Goal: Transaction & Acquisition: Purchase product/service

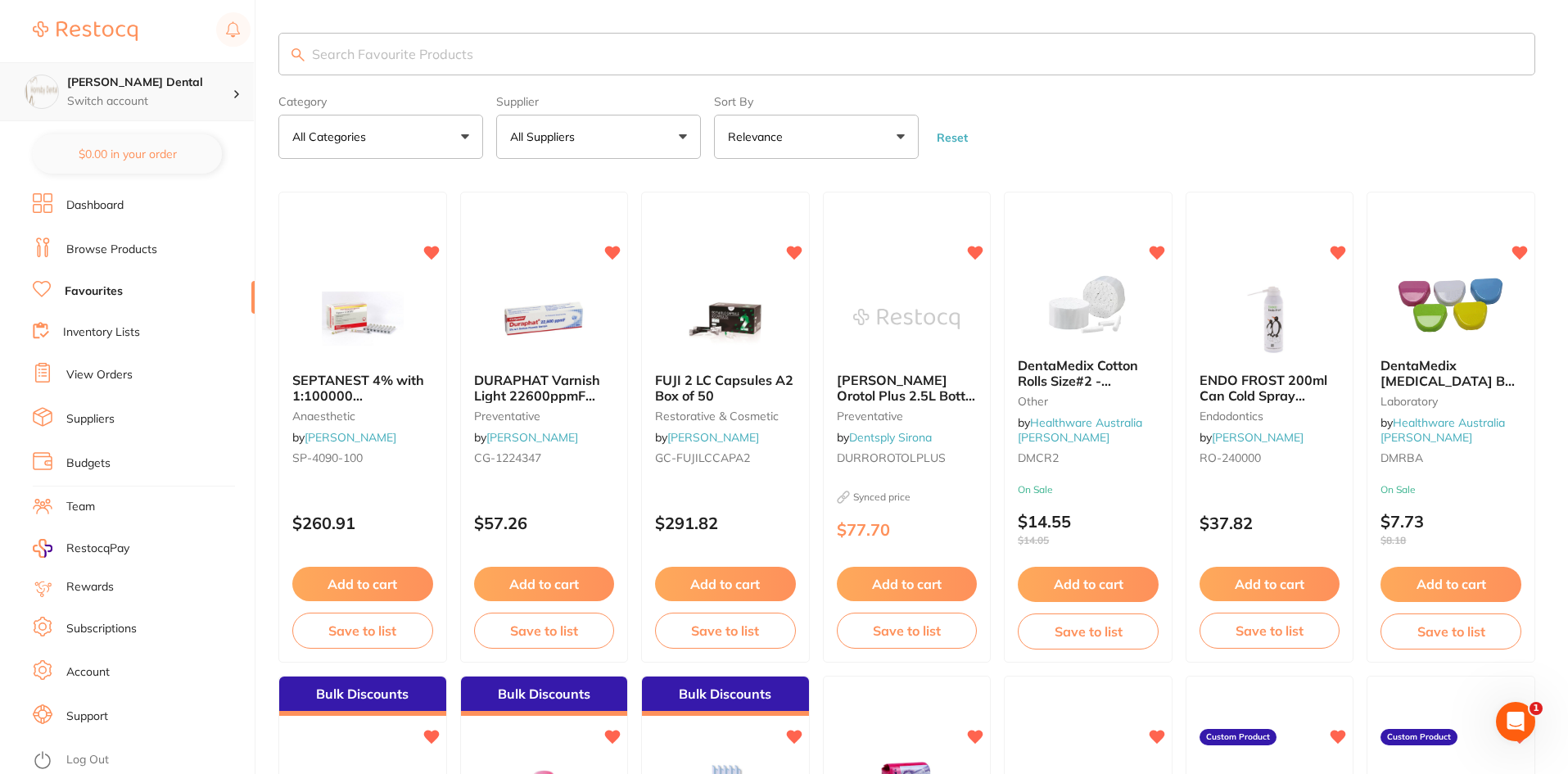
click at [150, 96] on p "Switch account" at bounding box center [150, 101] width 166 height 16
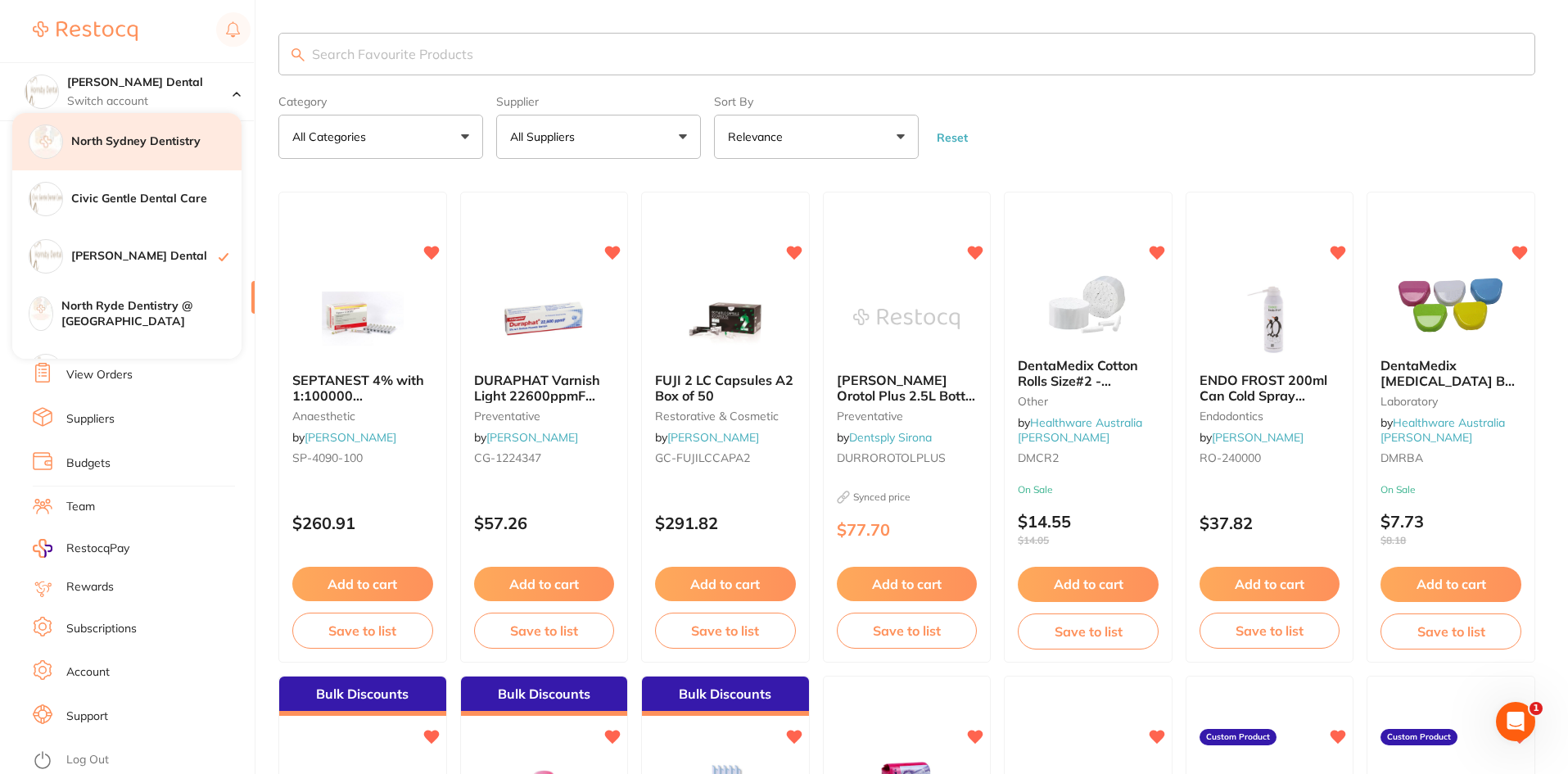
click at [123, 161] on div "North Sydney Dentistry" at bounding box center [127, 142] width 229 height 58
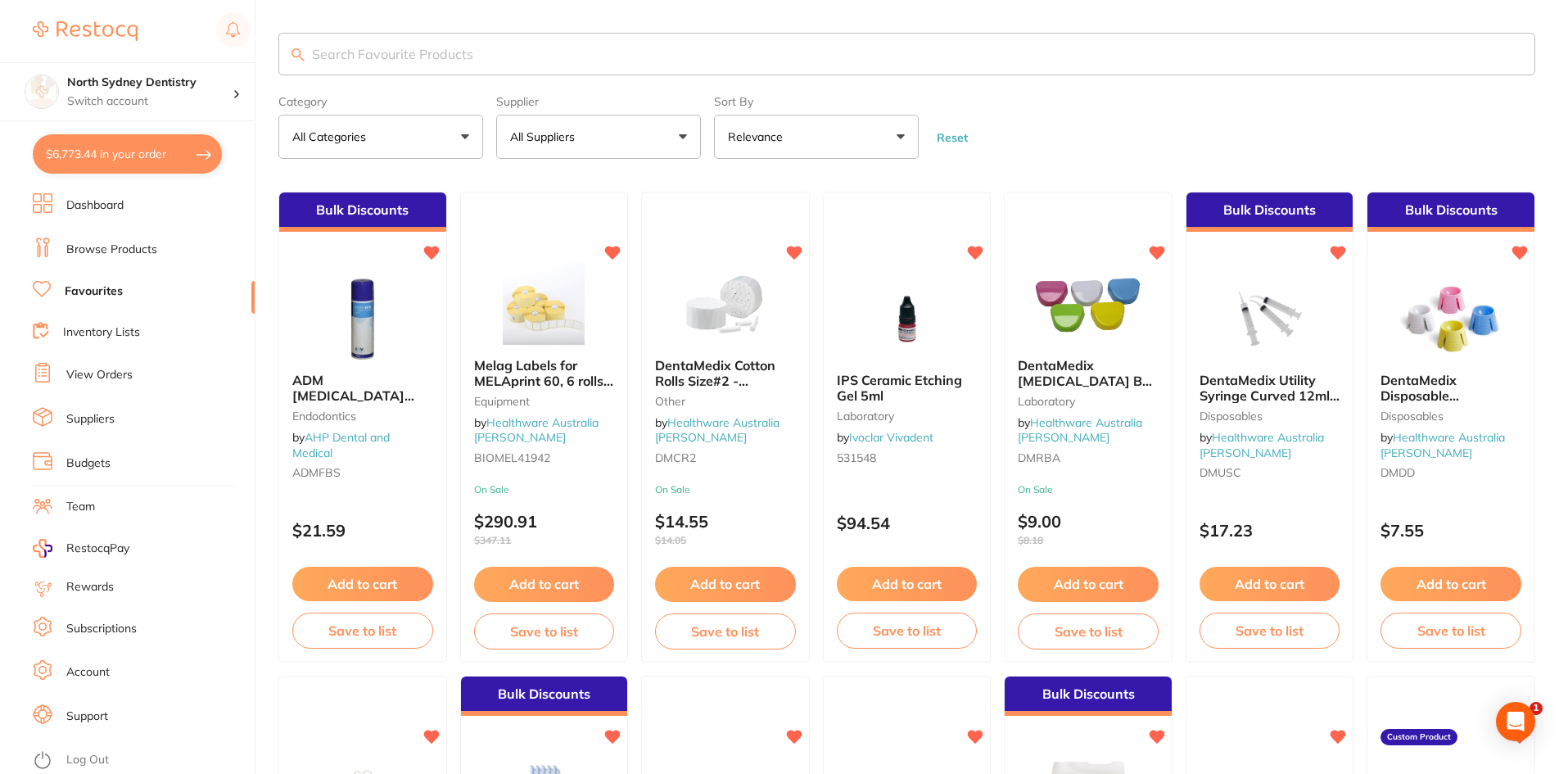
click at [101, 204] on link "Dashboard" at bounding box center [95, 205] width 58 height 16
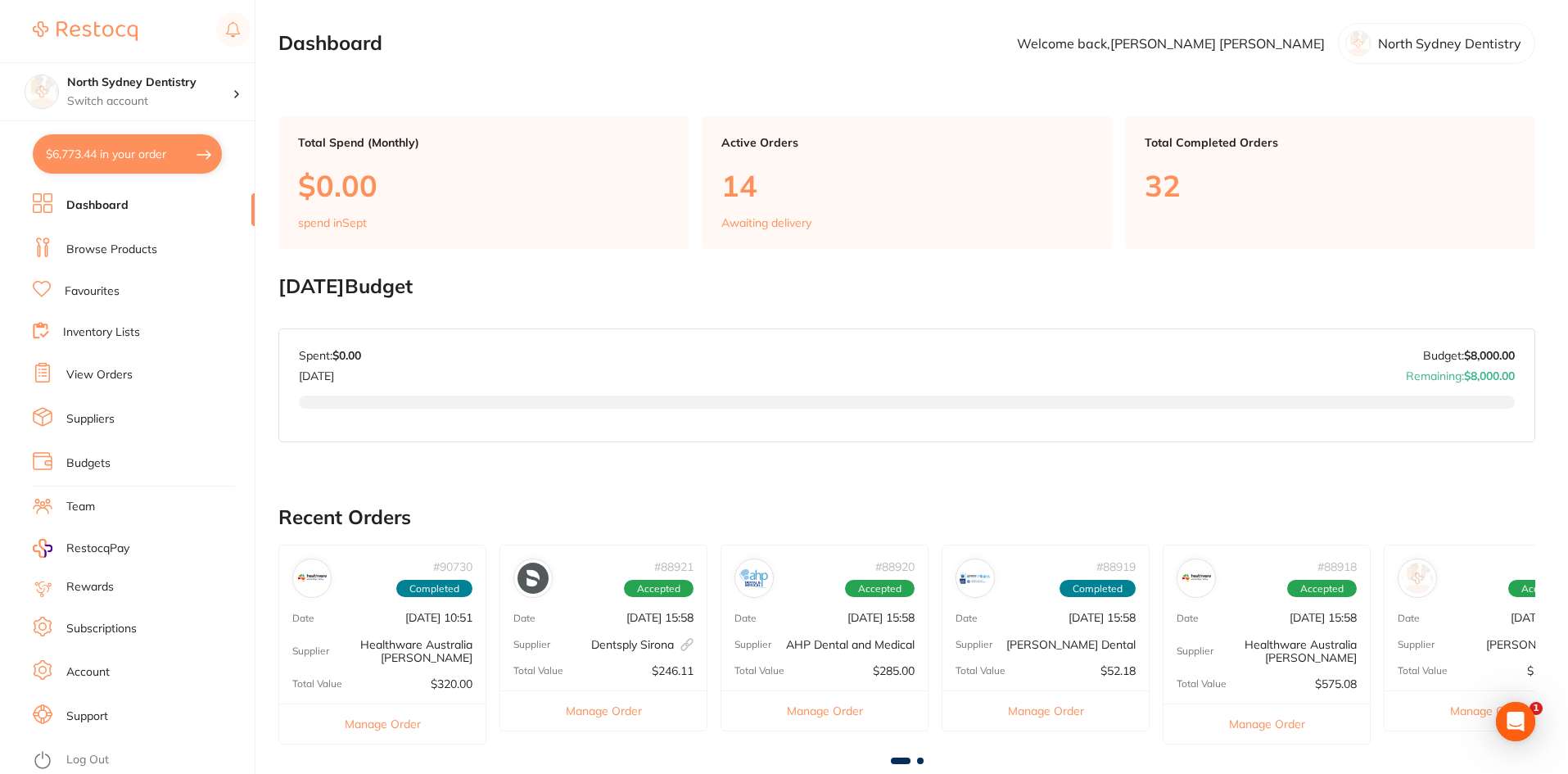
click at [91, 161] on button "$6,773.44 in your order" at bounding box center [127, 153] width 189 height 39
checkbox input "true"
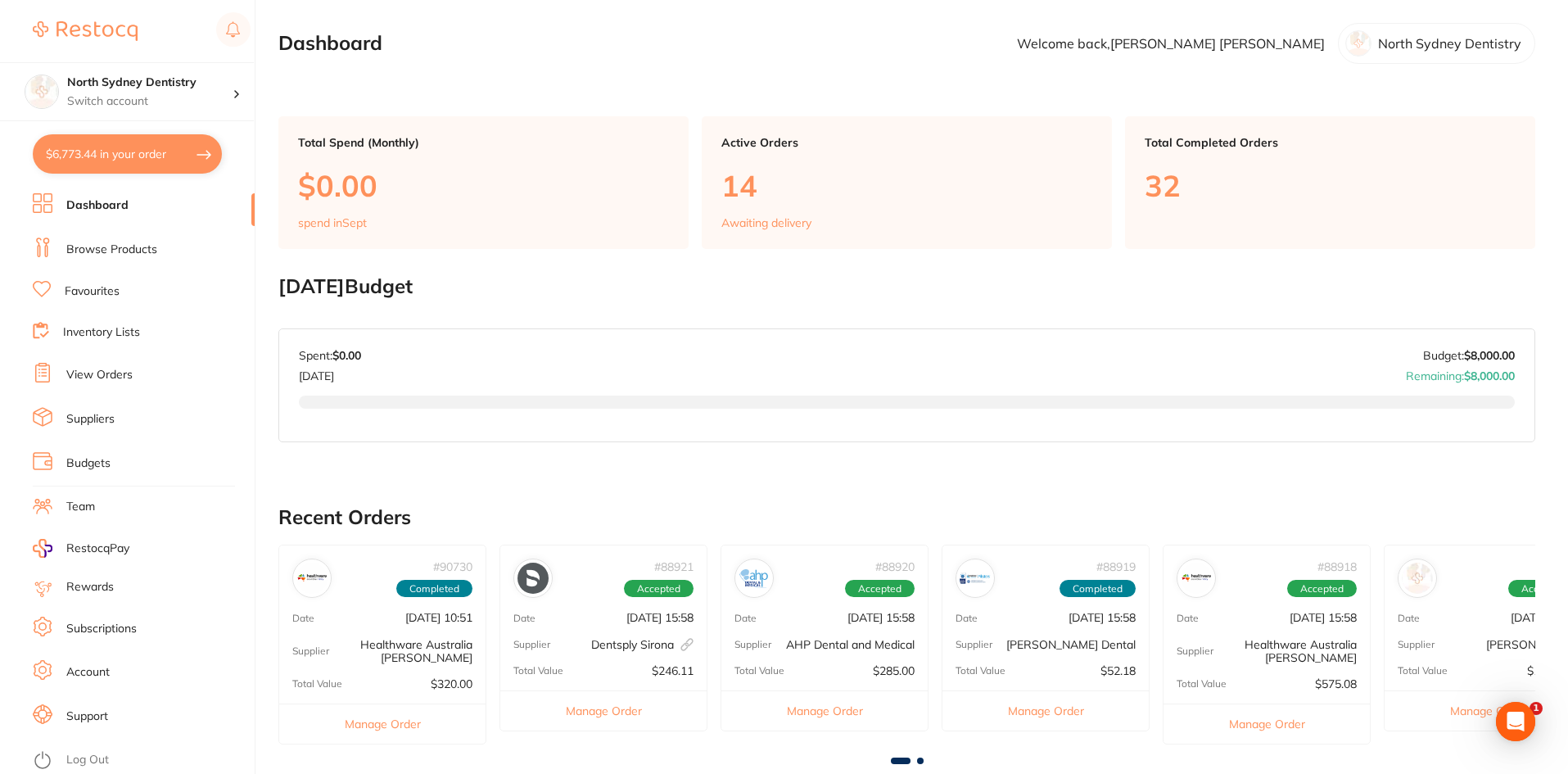
checkbox input "true"
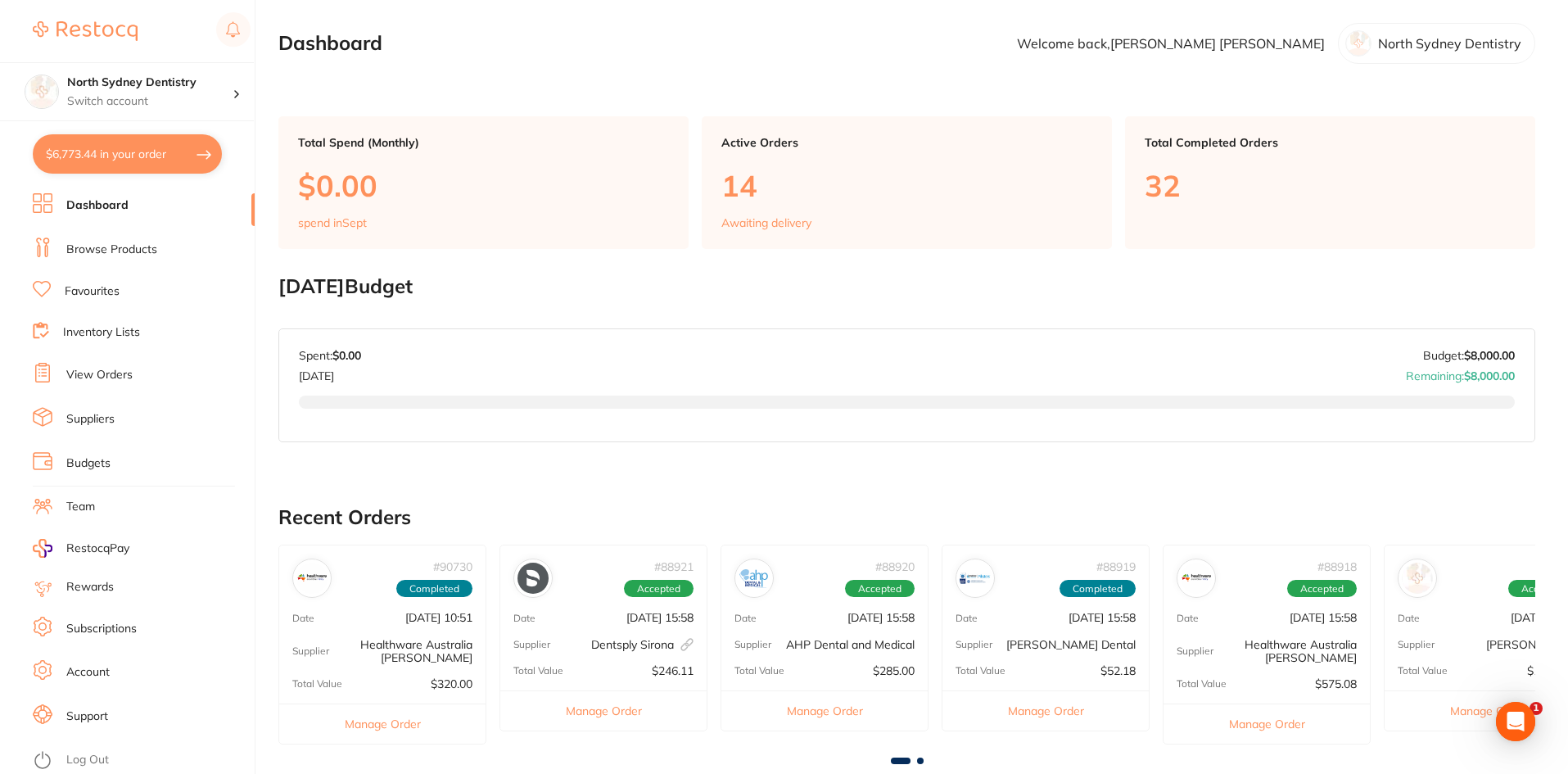
checkbox input "true"
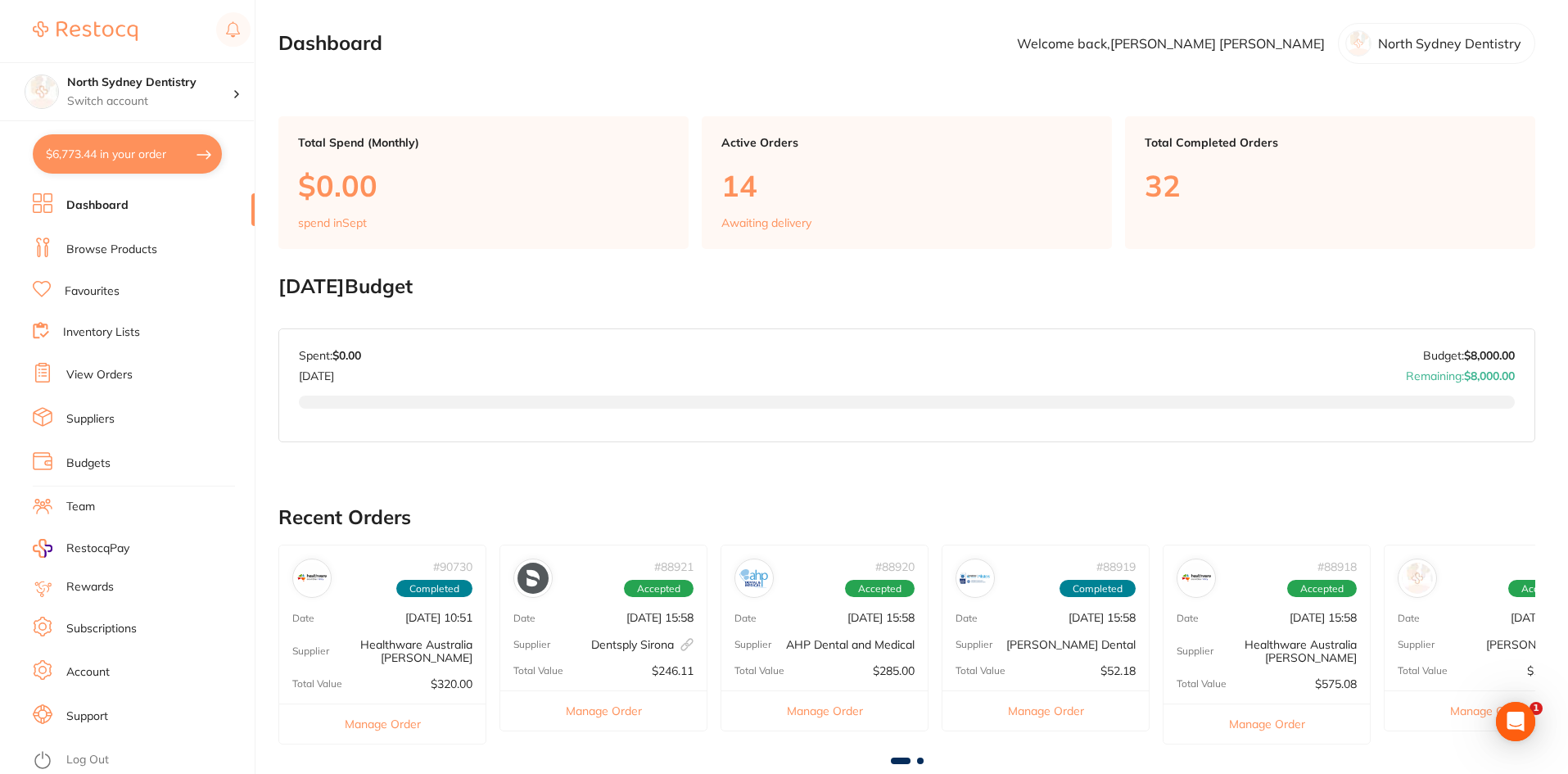
checkbox input "true"
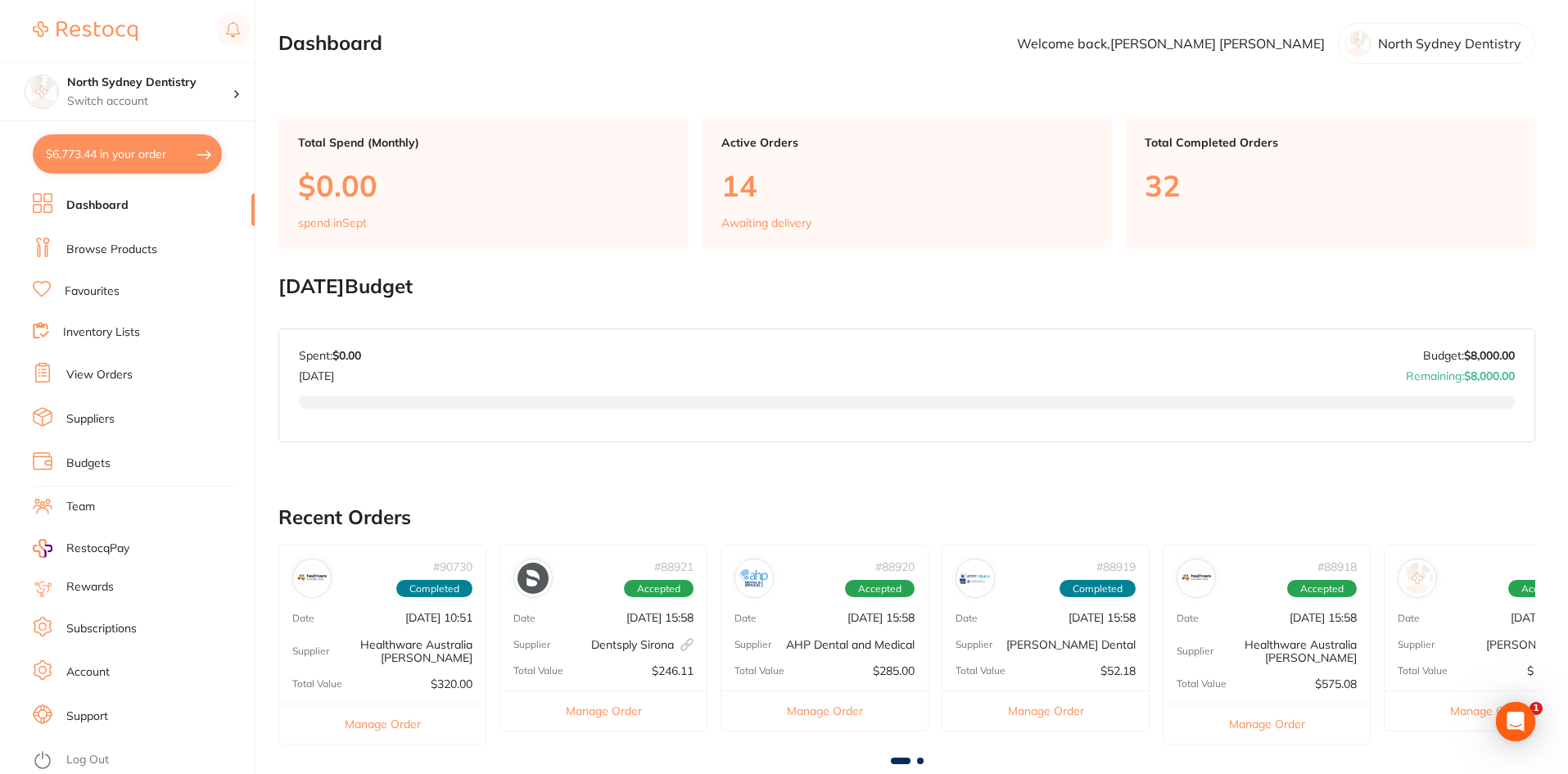
checkbox input "true"
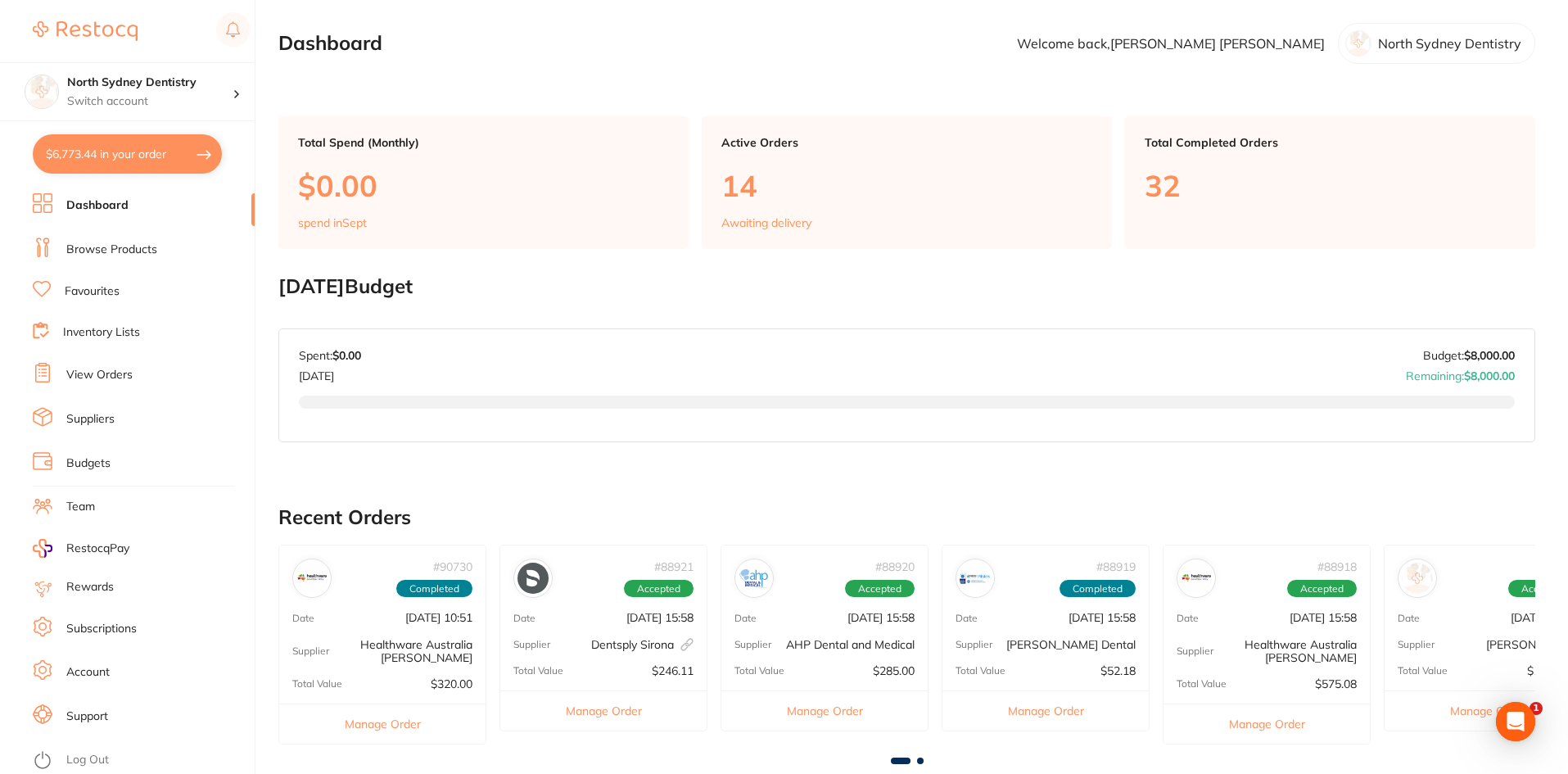
checkbox input "true"
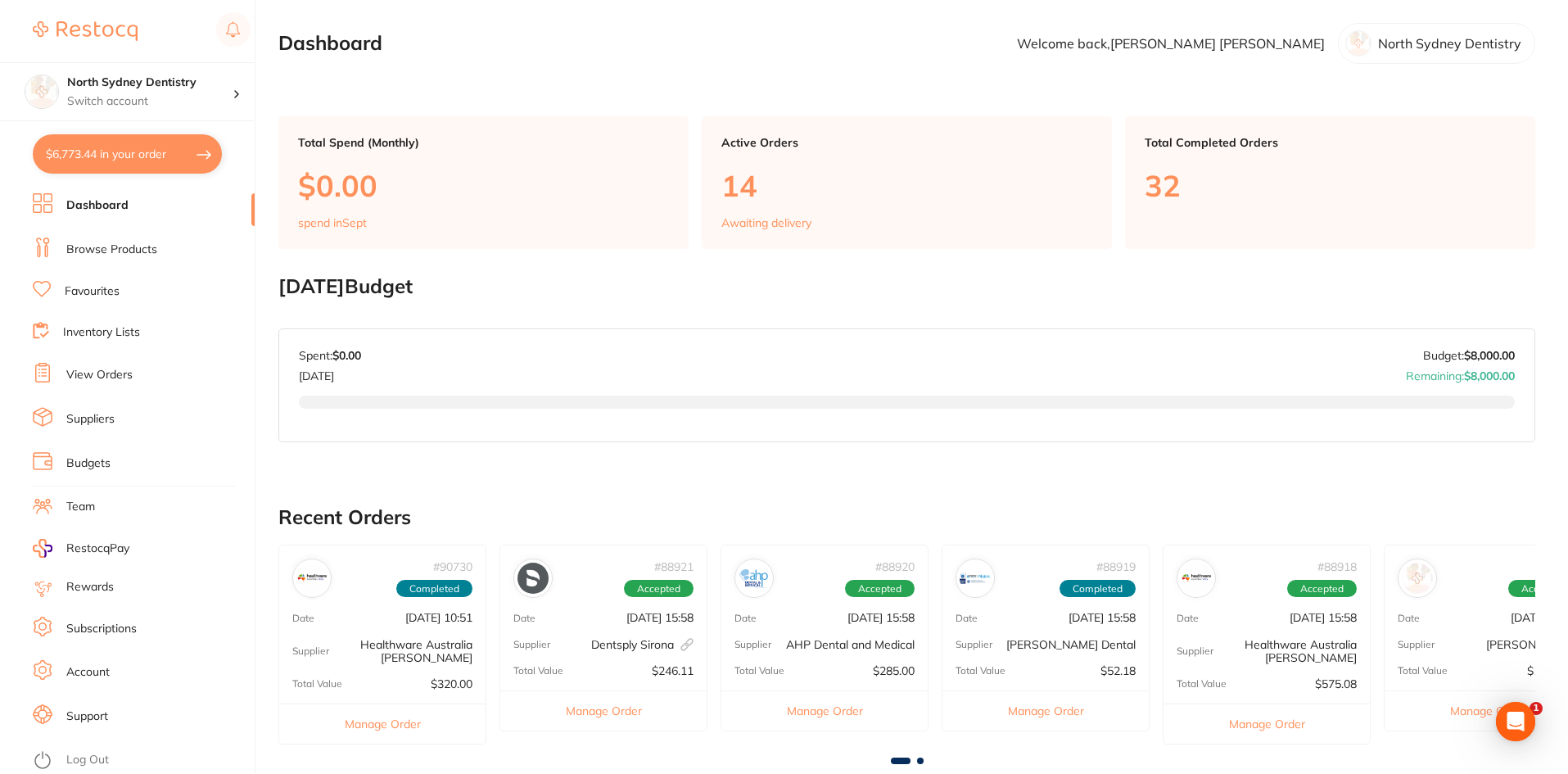
checkbox input "true"
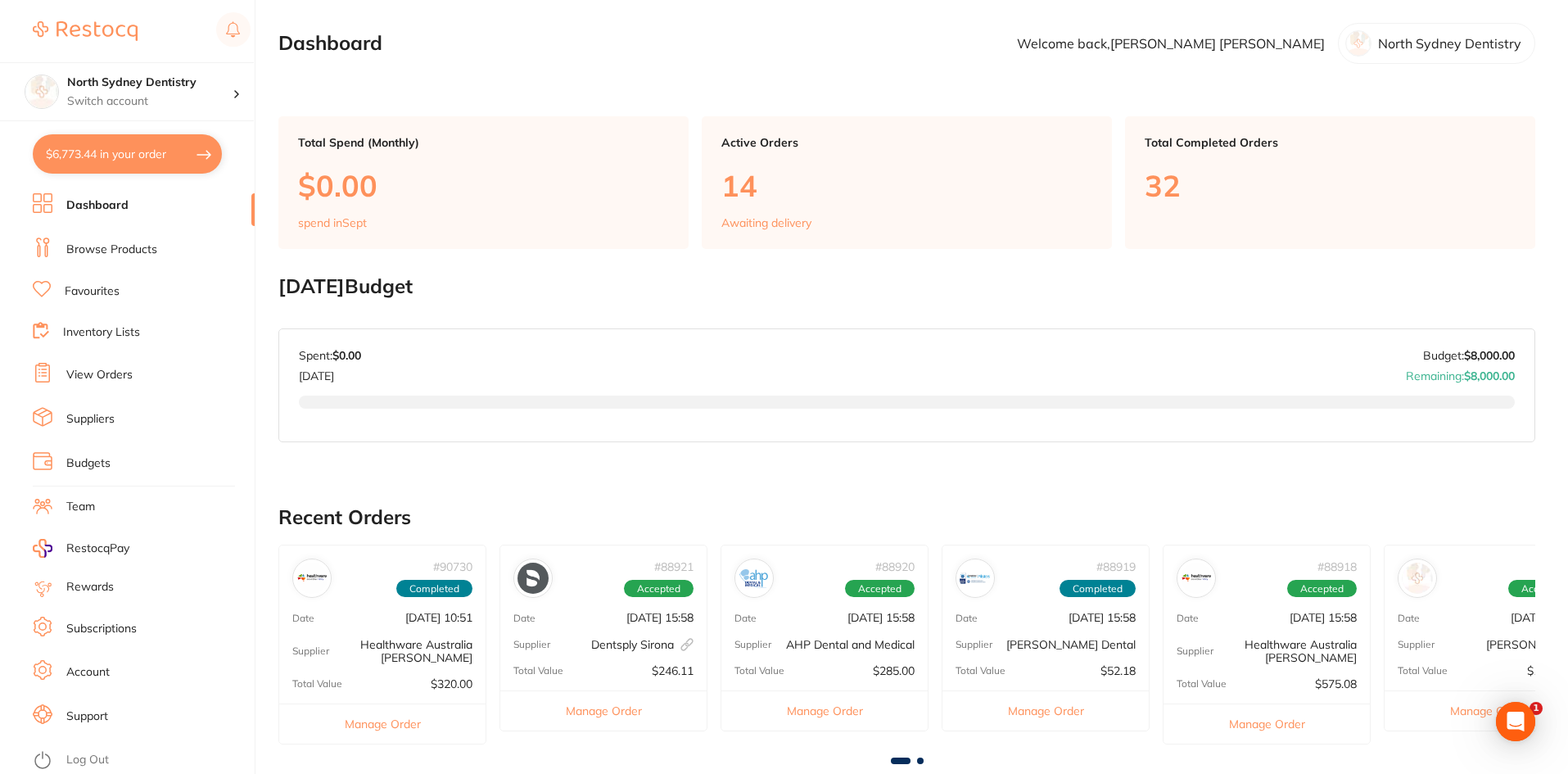
checkbox input "true"
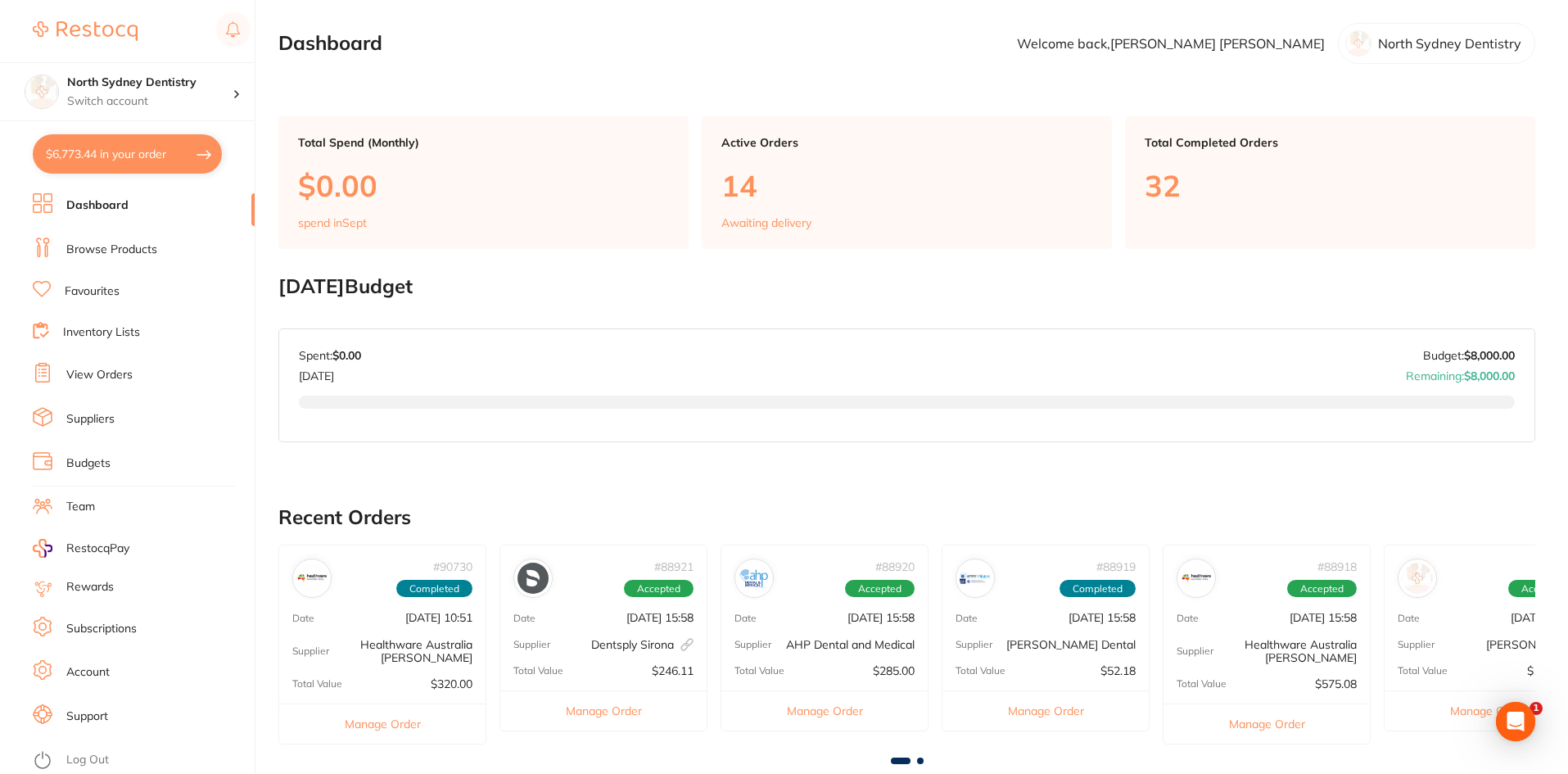
checkbox input "true"
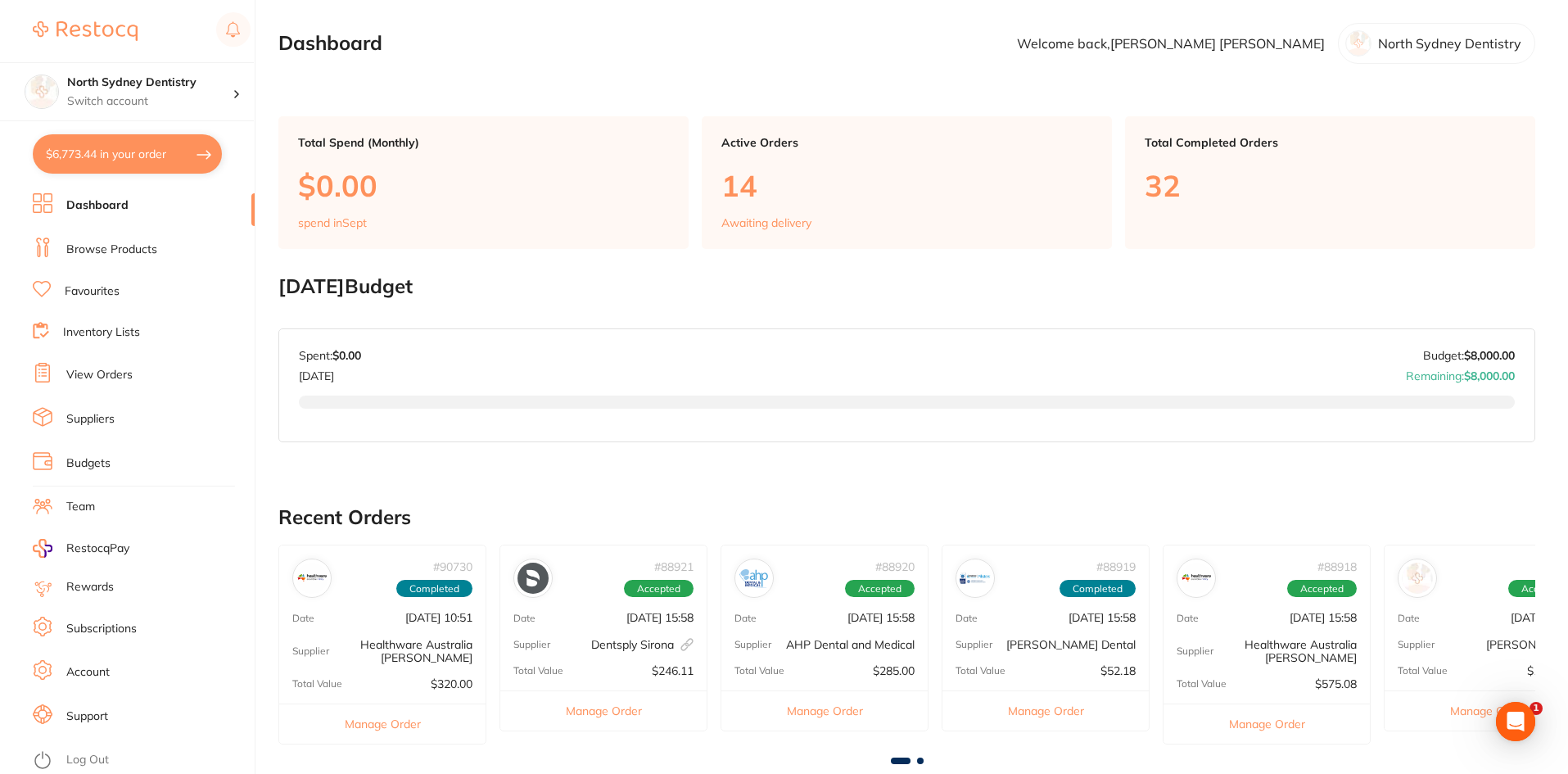
checkbox input "true"
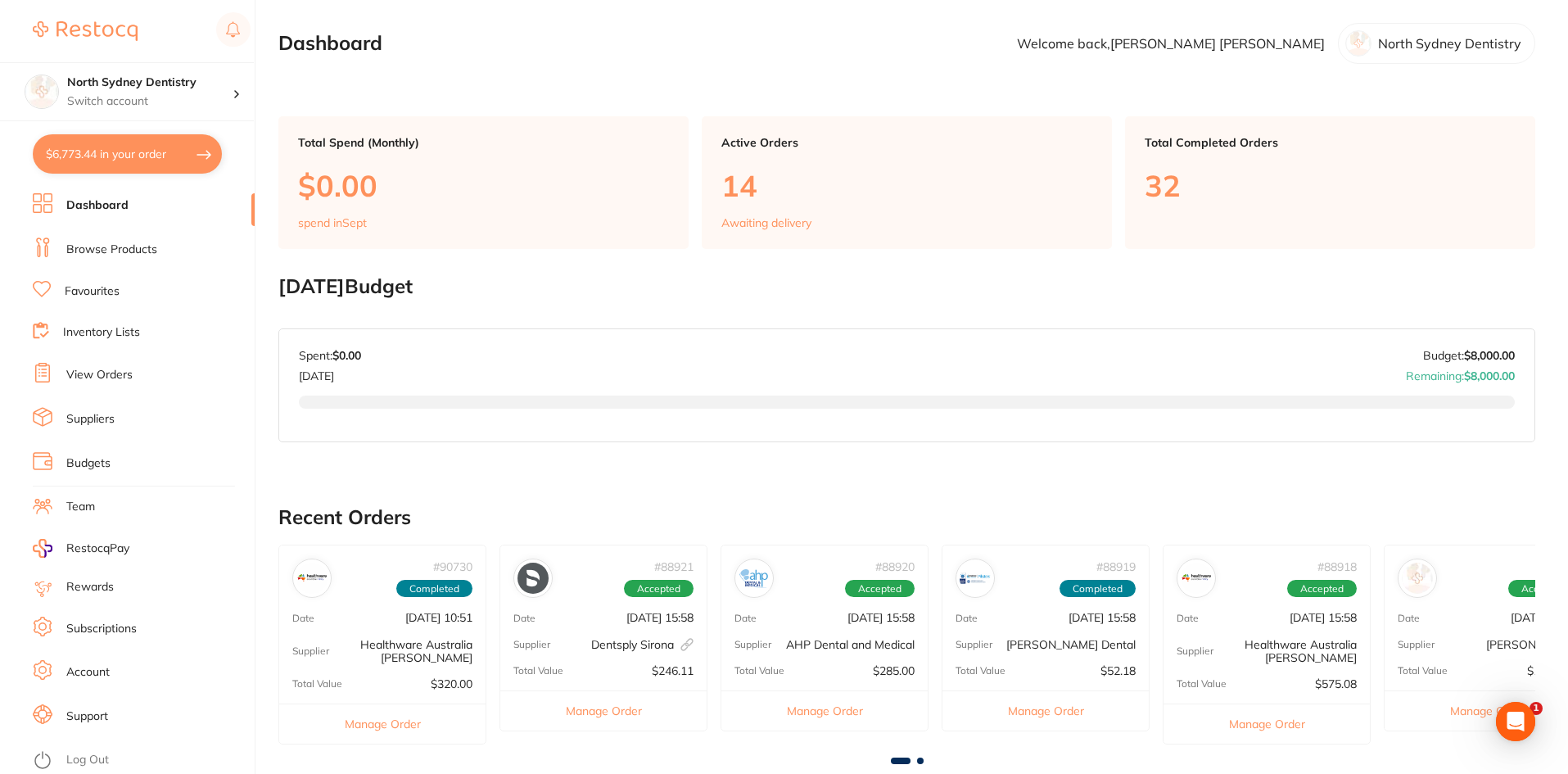
checkbox input "true"
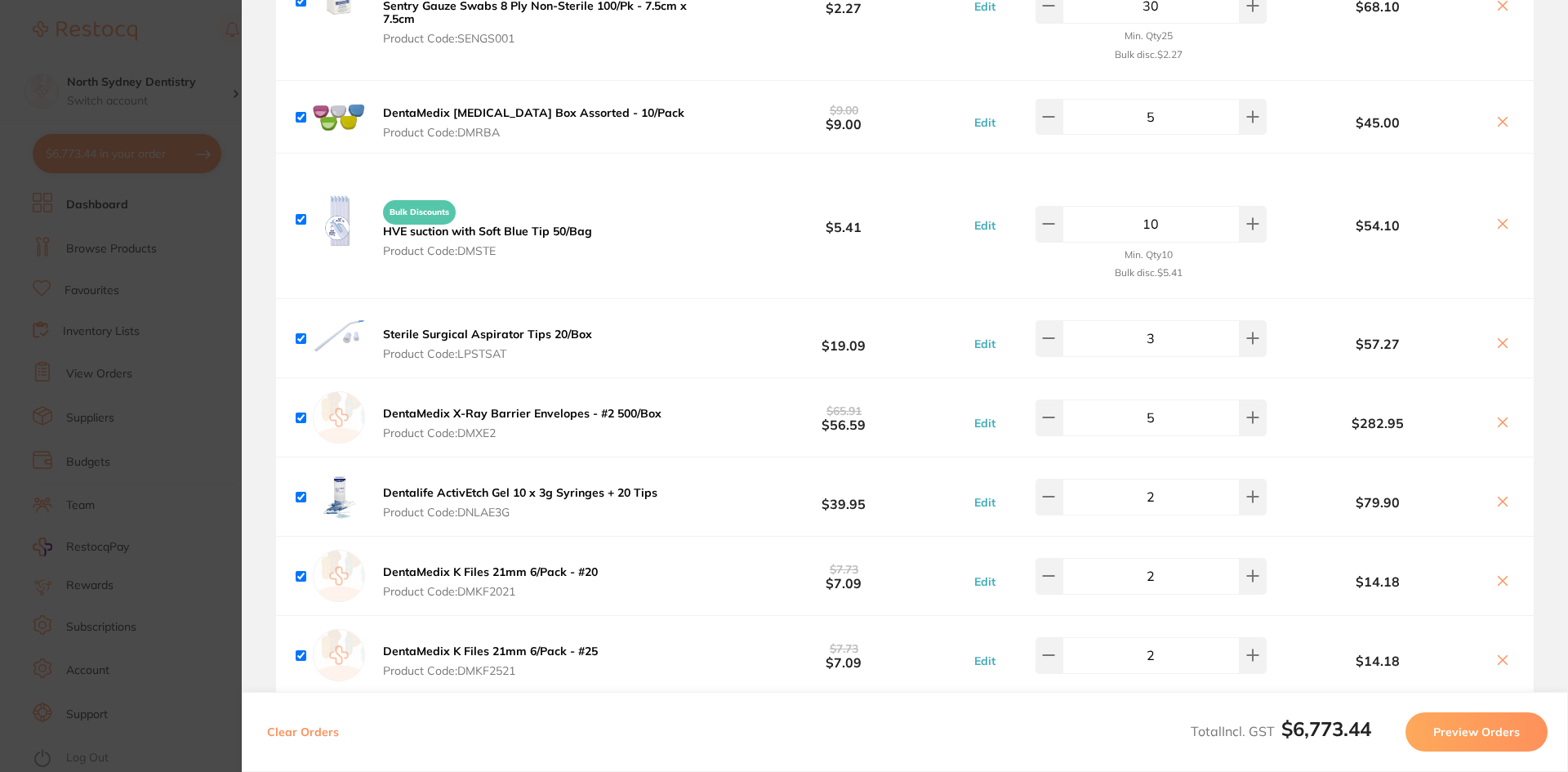
scroll to position [2449, 0]
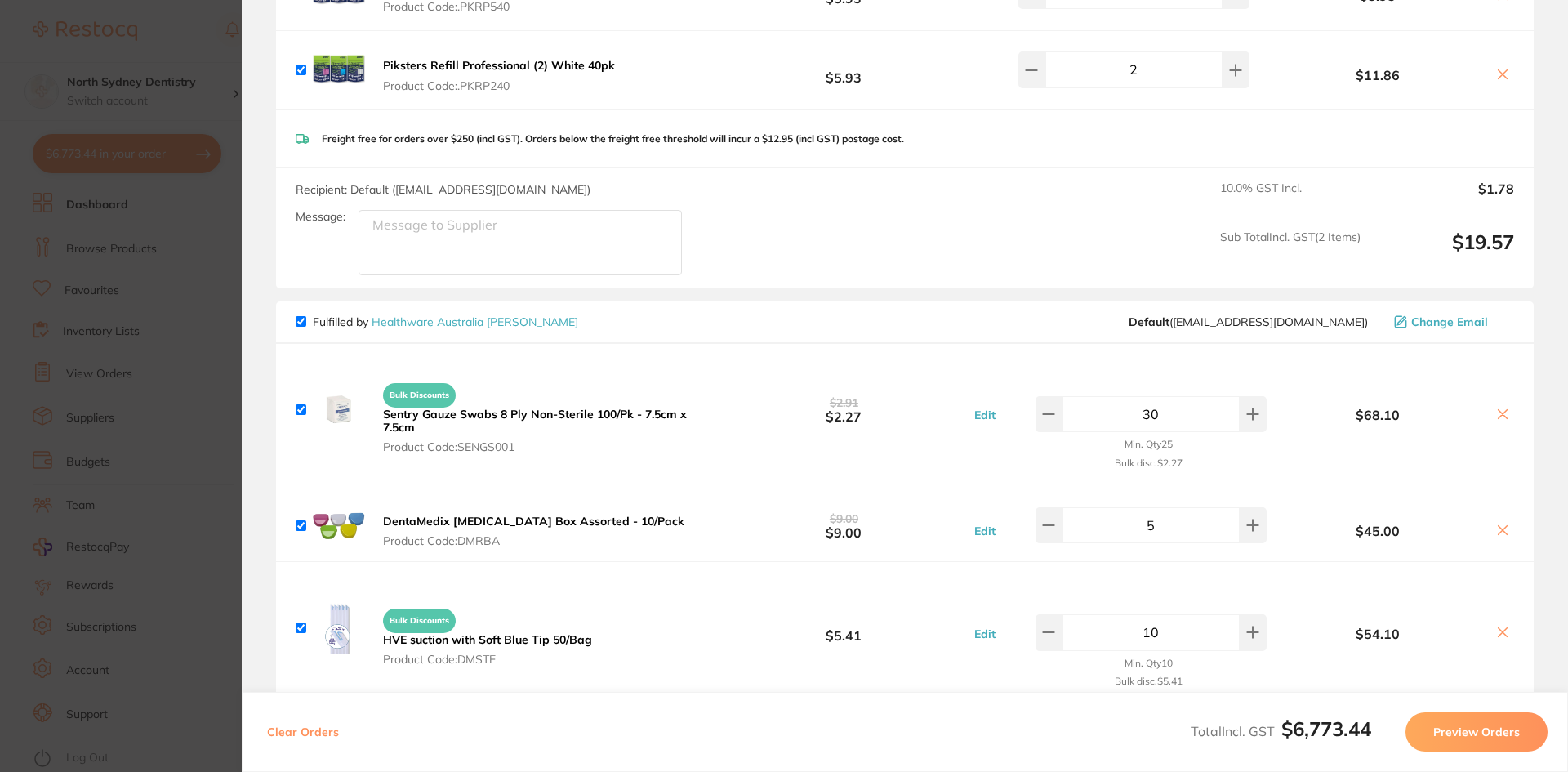
click at [13, 118] on section "Update RRP Set your pre negotiated price for this item. Item Agreed RRP (excl. …" at bounding box center [784, 386] width 1568 height 772
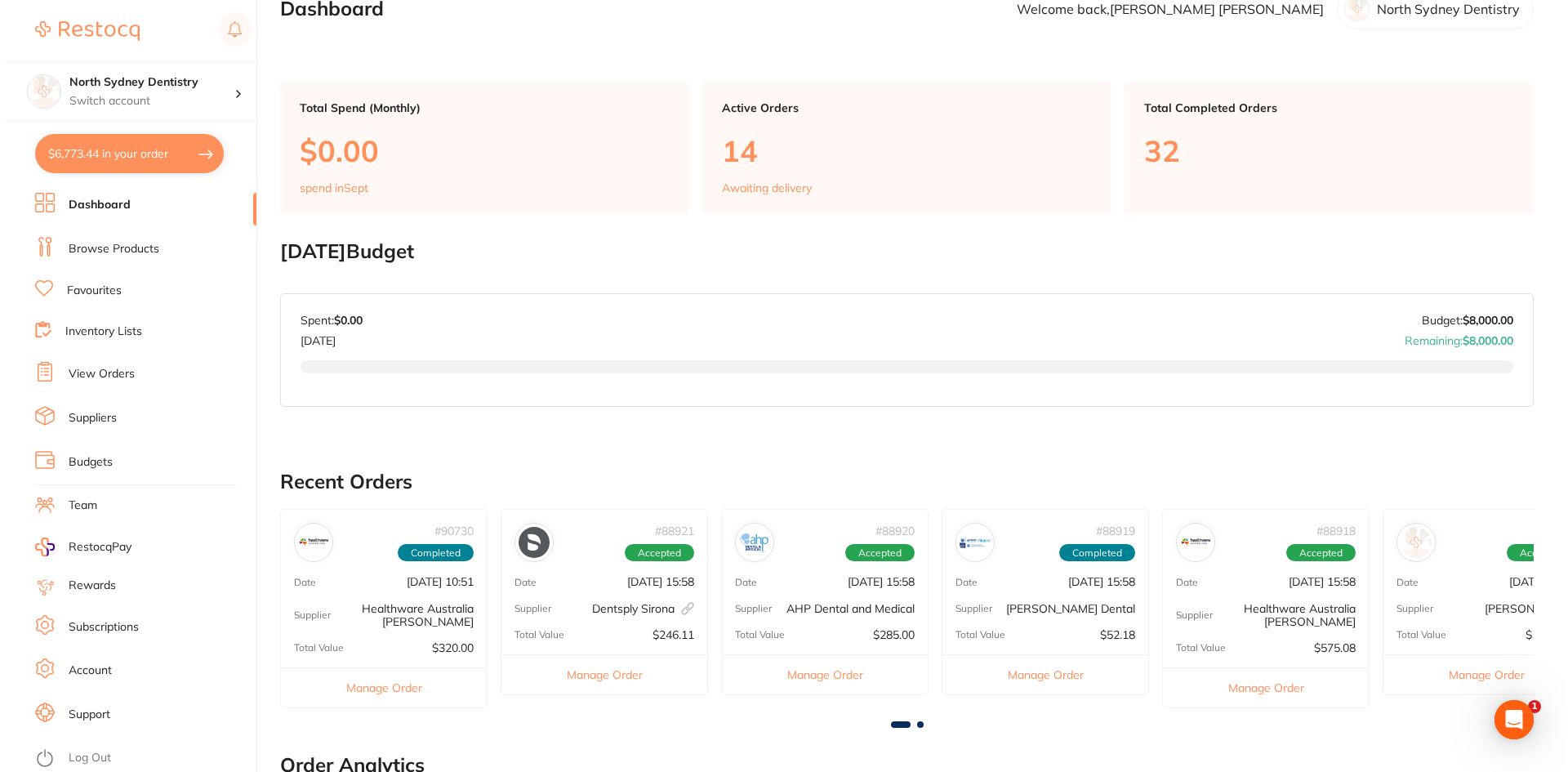
scroll to position [0, 0]
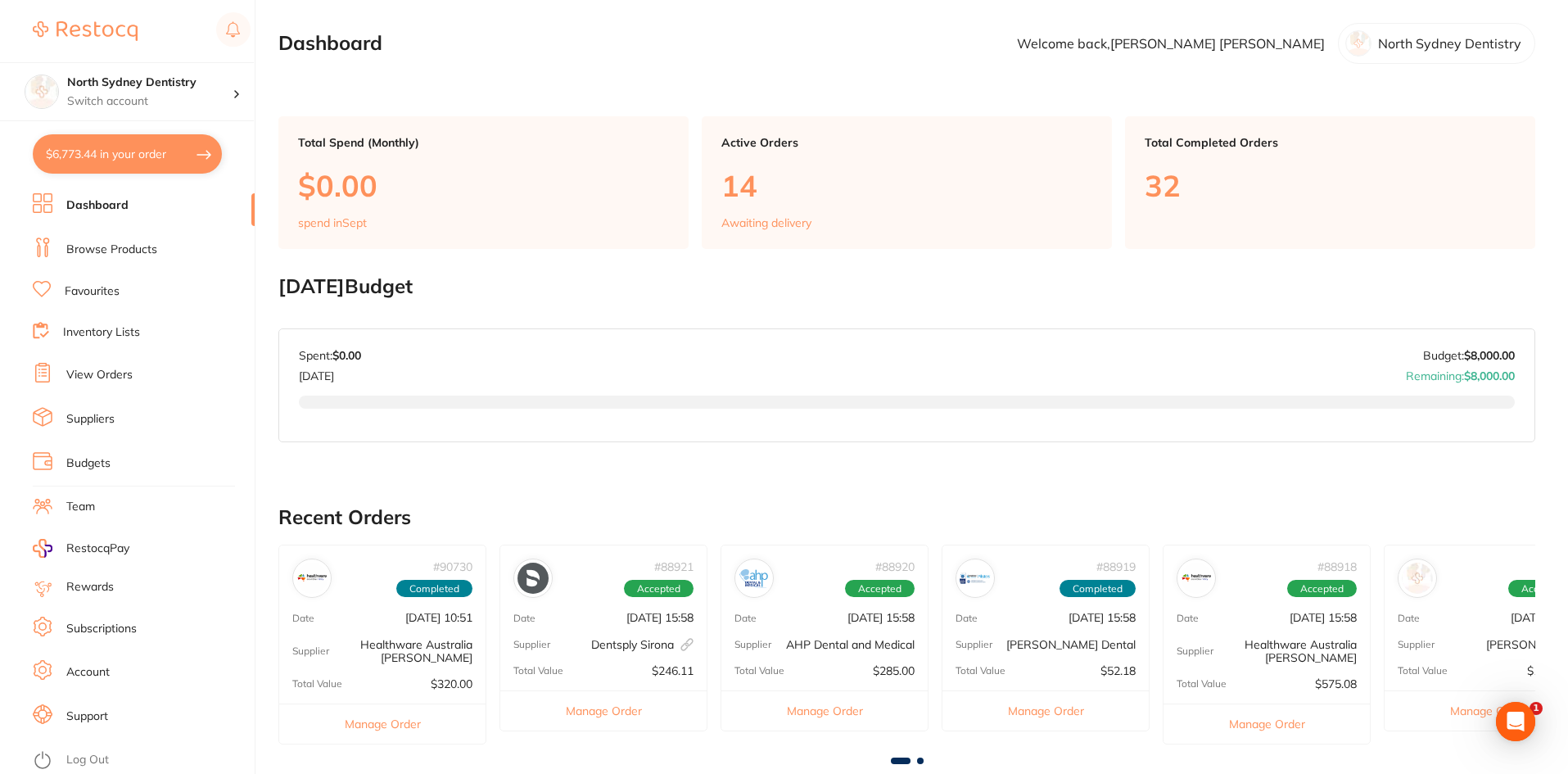
click at [86, 245] on link "Browse Products" at bounding box center [112, 249] width 91 height 16
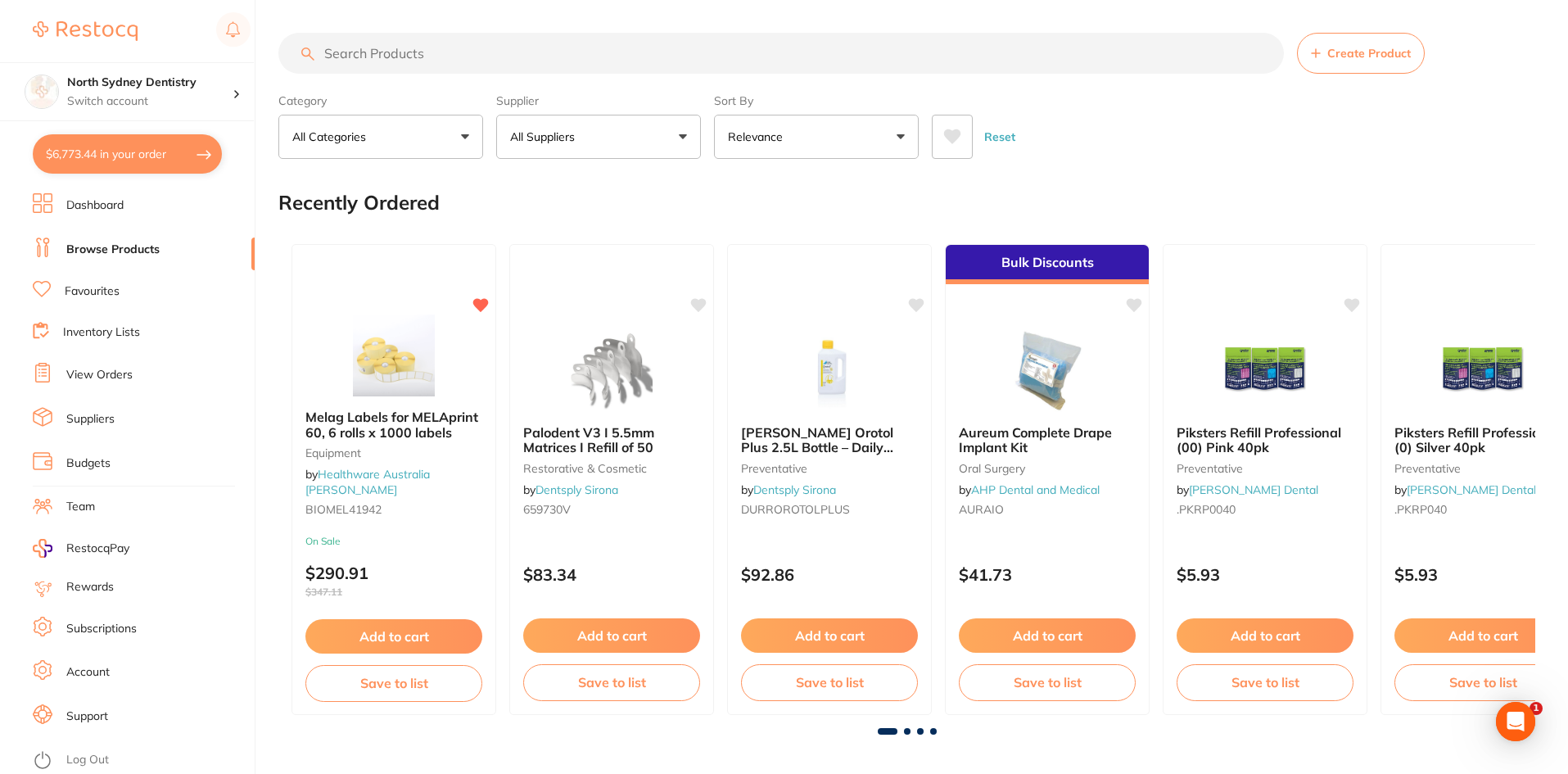
click at [478, 53] on input "search" at bounding box center [781, 53] width 1006 height 41
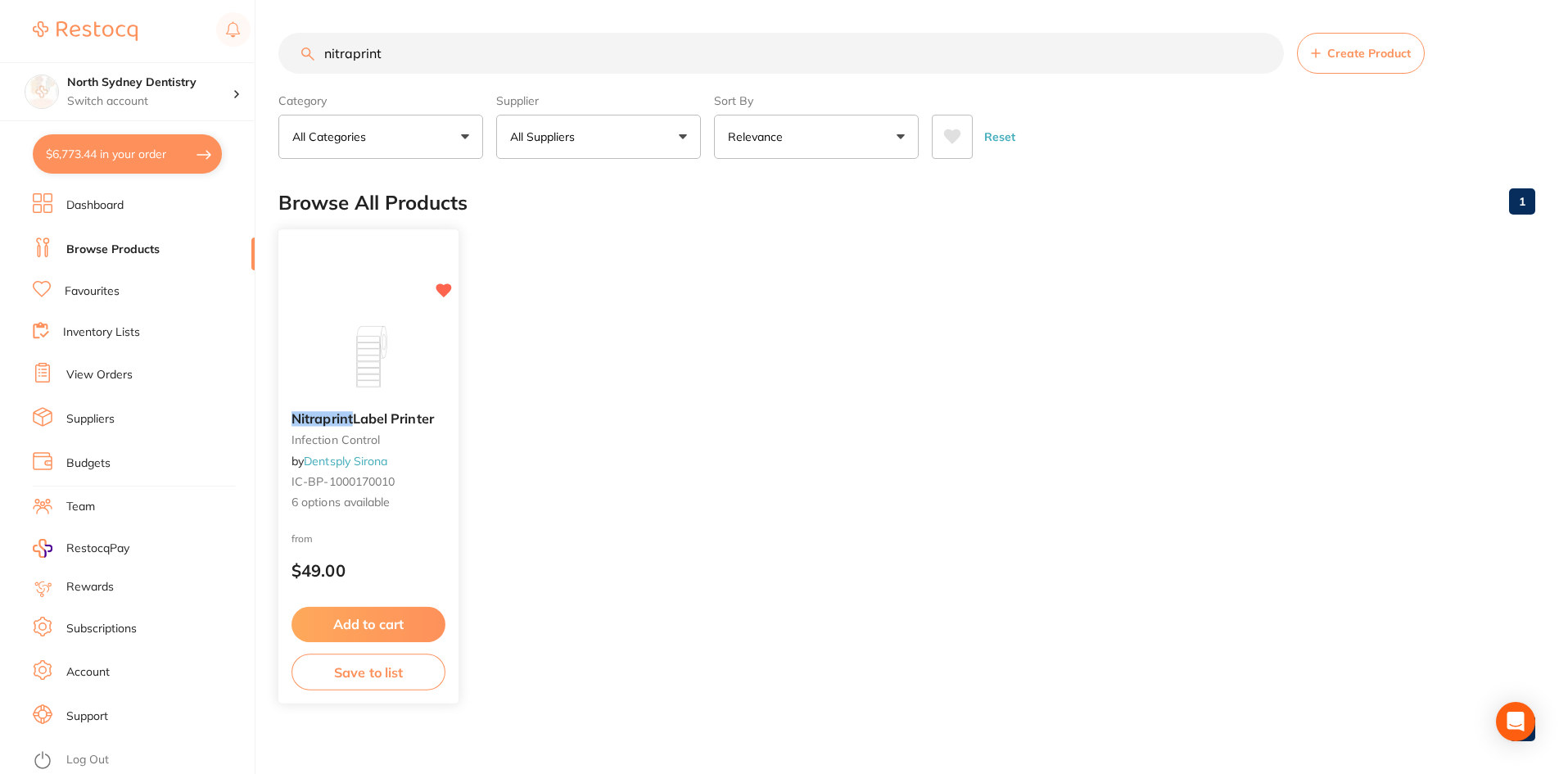
type input "nitraprint"
click at [386, 386] on img at bounding box center [368, 356] width 107 height 83
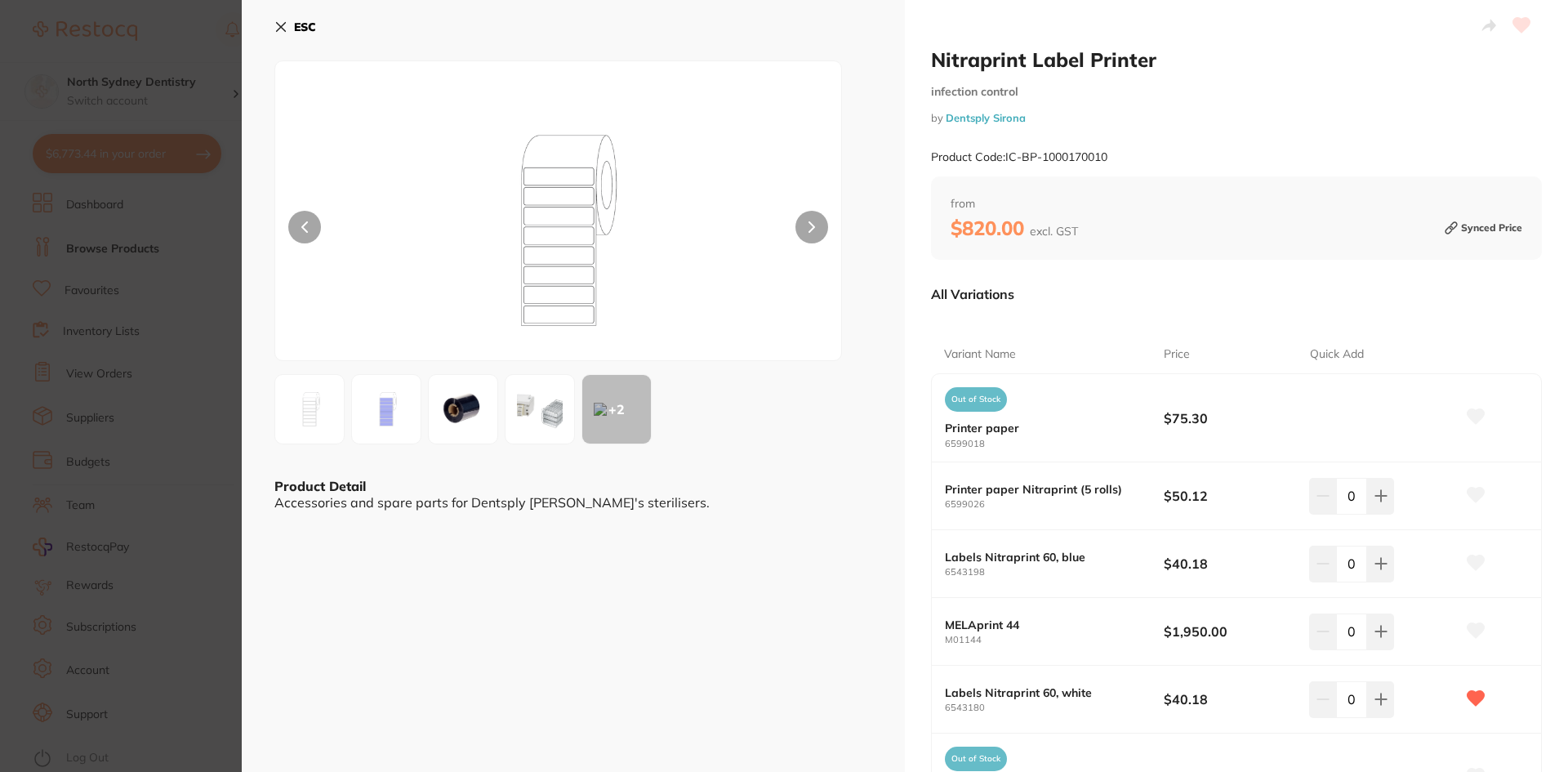
click at [288, 31] on button "ESC" at bounding box center [295, 27] width 41 height 28
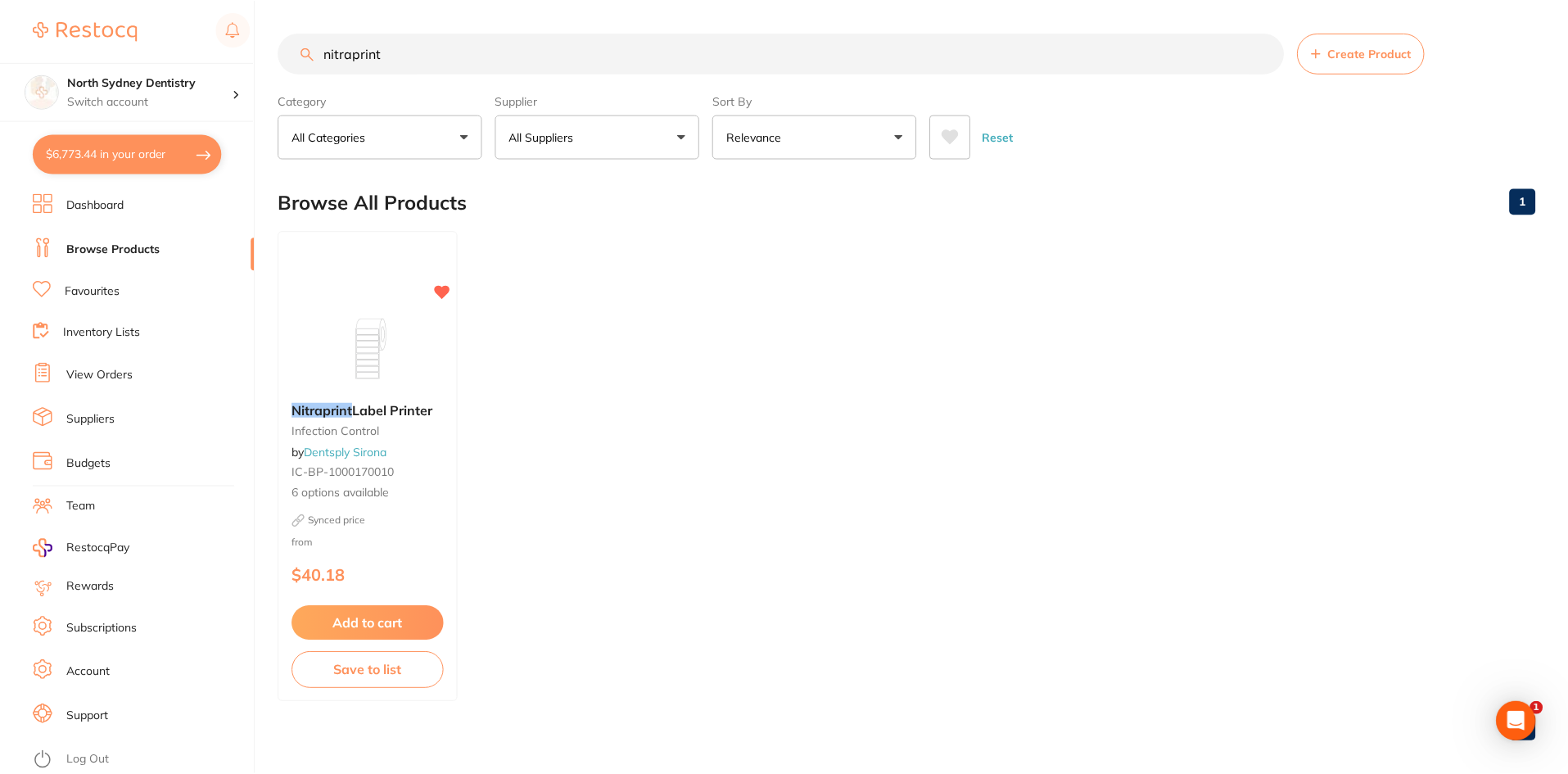
scroll to position [2, 0]
